Goal: Information Seeking & Learning: Learn about a topic

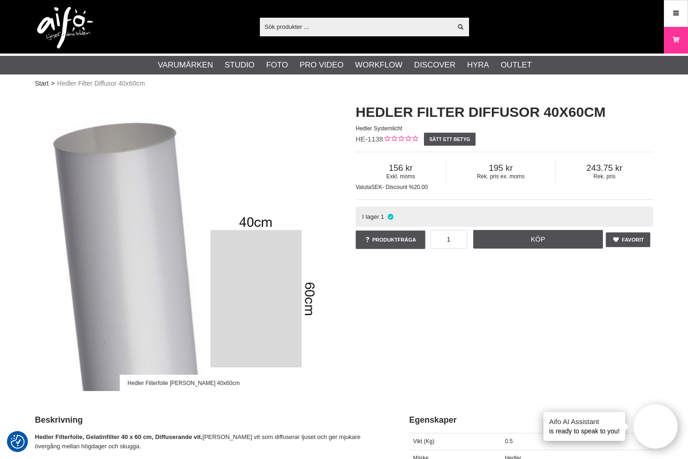
click at [56, 22] on img at bounding box center [65, 28] width 56 height 42
click at [422, 370] on div "Hedler Filterfolie Matt 40x60cm Hedler Filter Diffusor 40x60cm Hedler Systemlic…" at bounding box center [344, 243] width 642 height 300
